Goal: Transaction & Acquisition: Purchase product/service

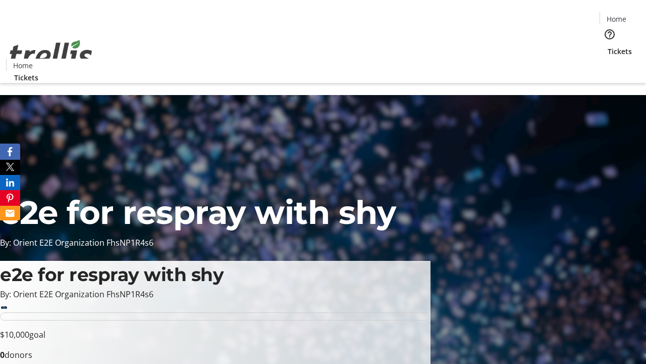
click at [608, 46] on span "Tickets" at bounding box center [620, 51] width 24 height 11
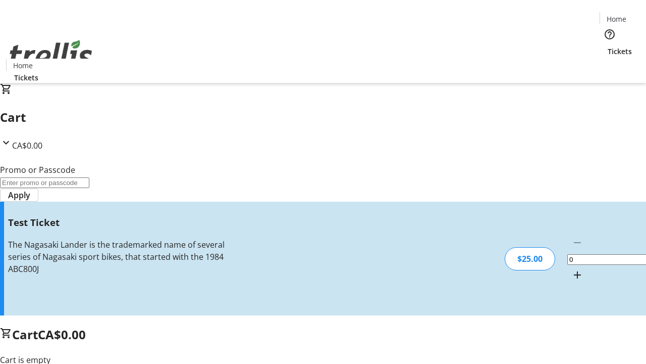
click at [572, 269] on mat-icon "Increment by one" at bounding box center [578, 275] width 12 height 12
type input "1"
